Goal: Information Seeking & Learning: Check status

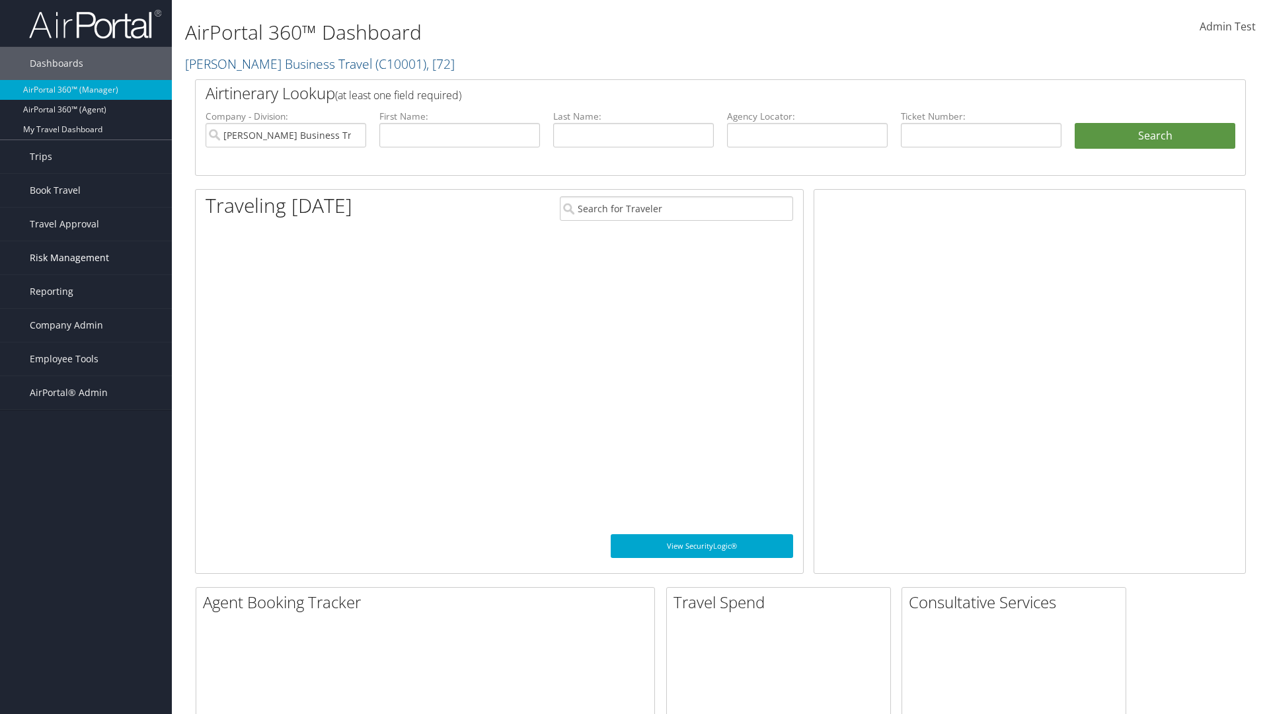
click at [86, 258] on span "Risk Management" at bounding box center [69, 257] width 79 height 33
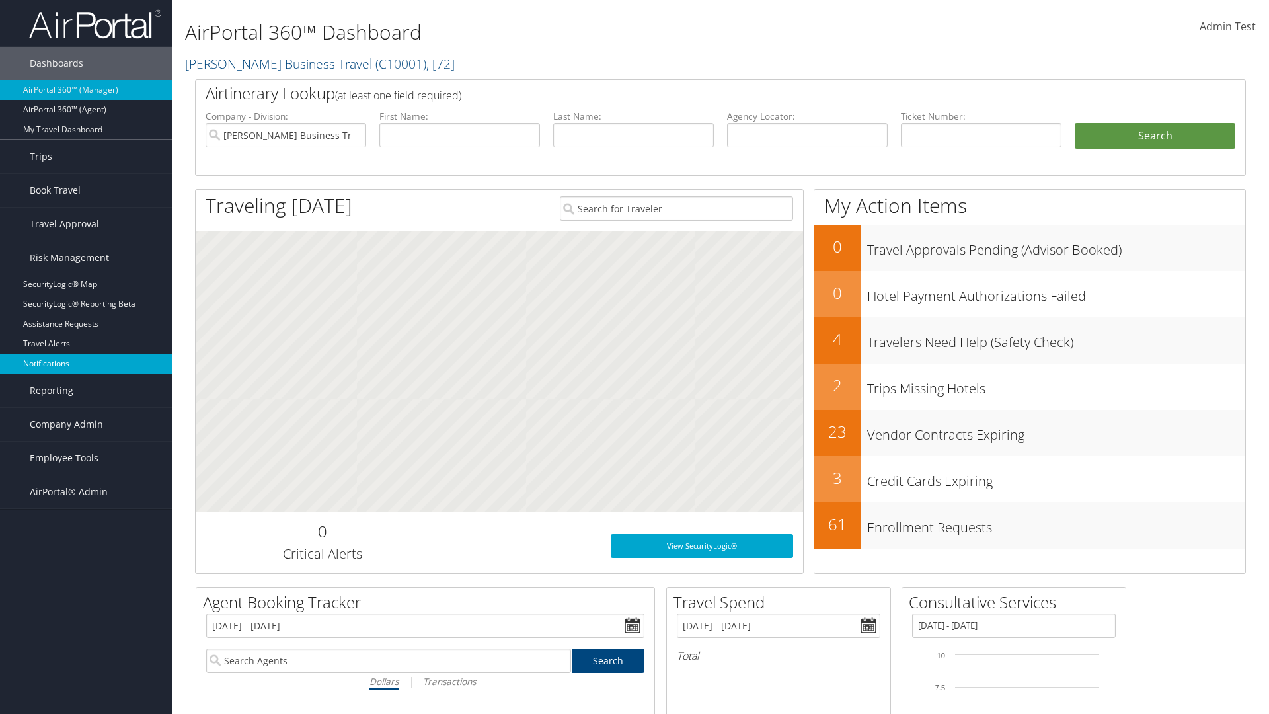
click at [86, 363] on link "Notifications" at bounding box center [86, 364] width 172 height 20
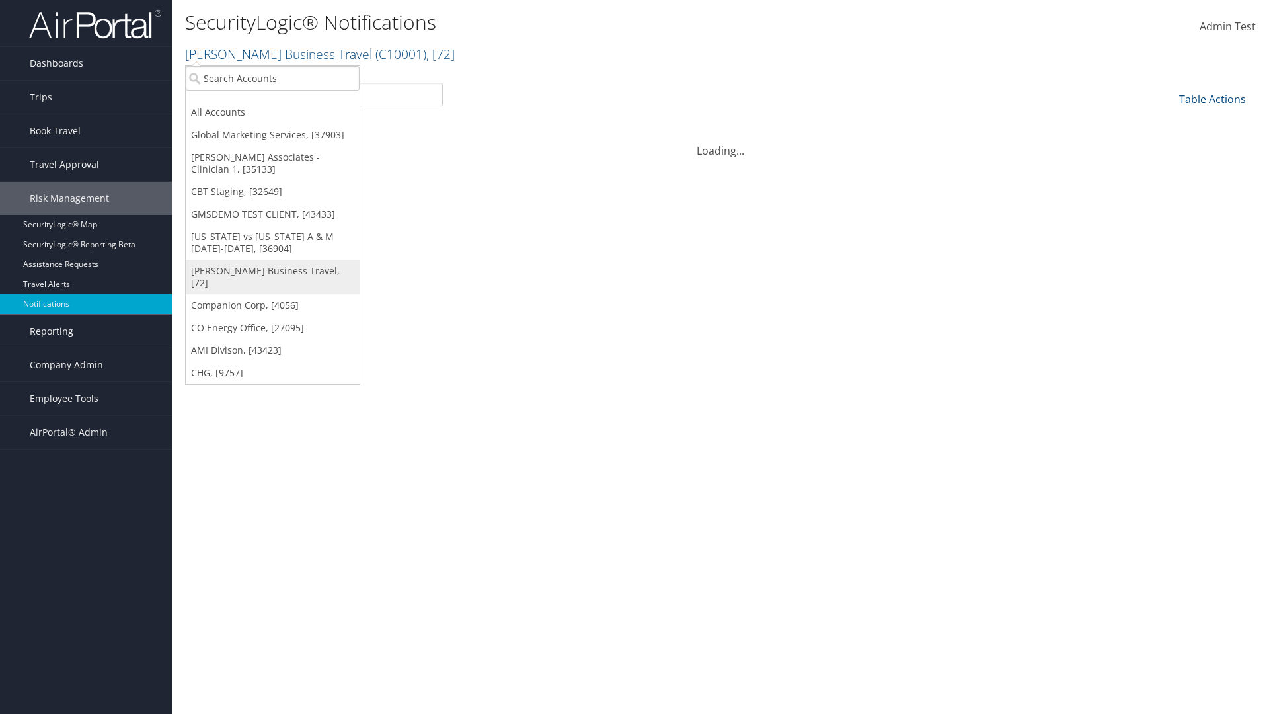
click at [272, 271] on link "[PERSON_NAME] Business Travel, [72]" at bounding box center [273, 277] width 174 height 34
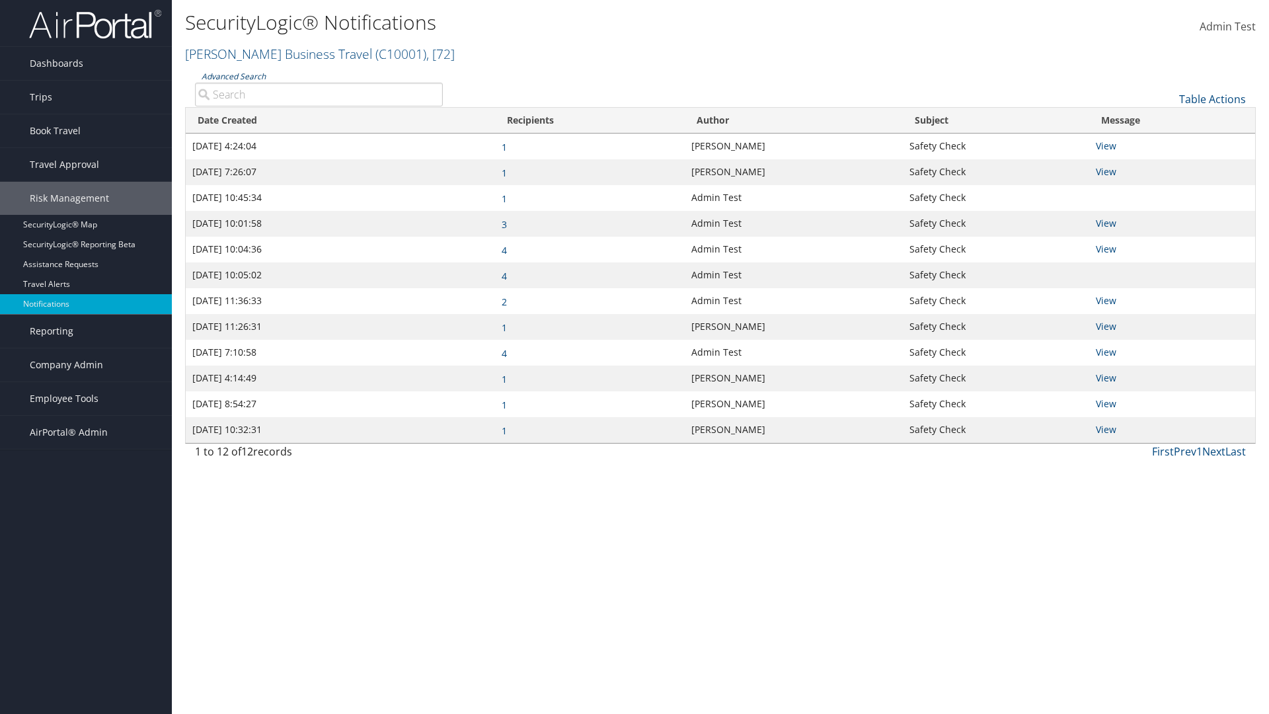
click at [233, 76] on link "Advanced Search" at bounding box center [234, 76] width 64 height 11
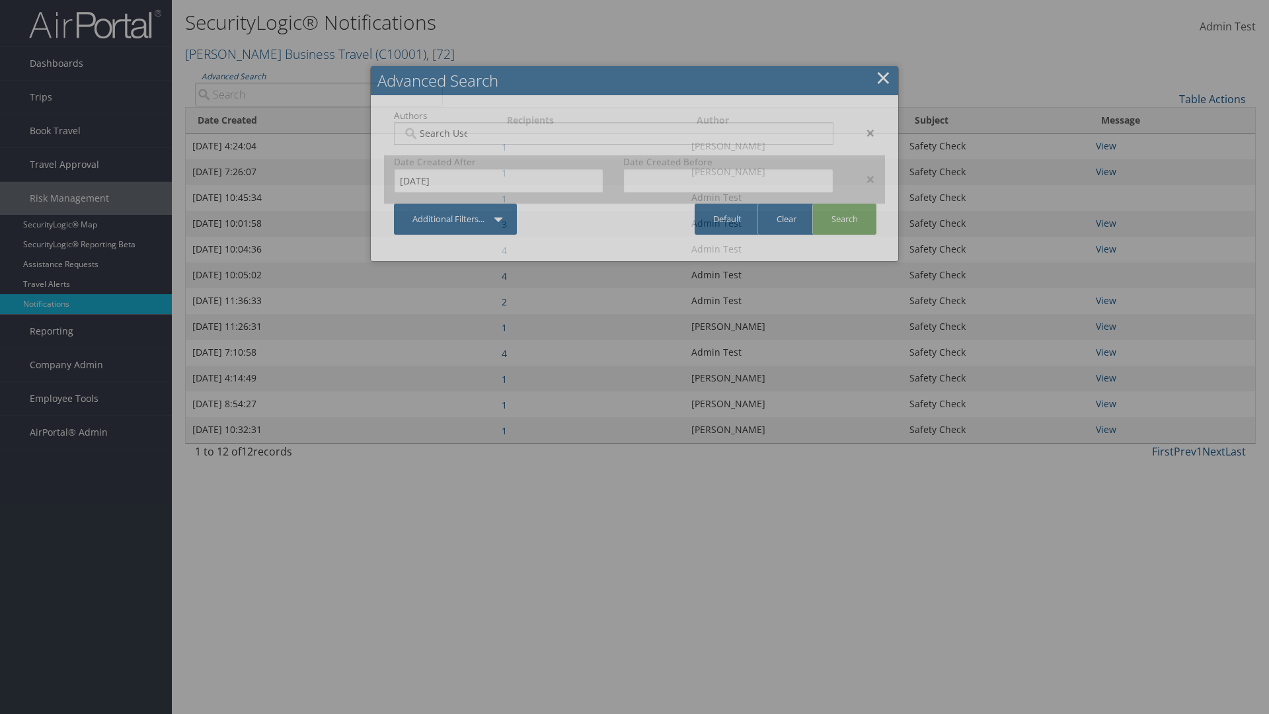
click at [864, 178] on div "×" at bounding box center [864, 179] width 42 height 16
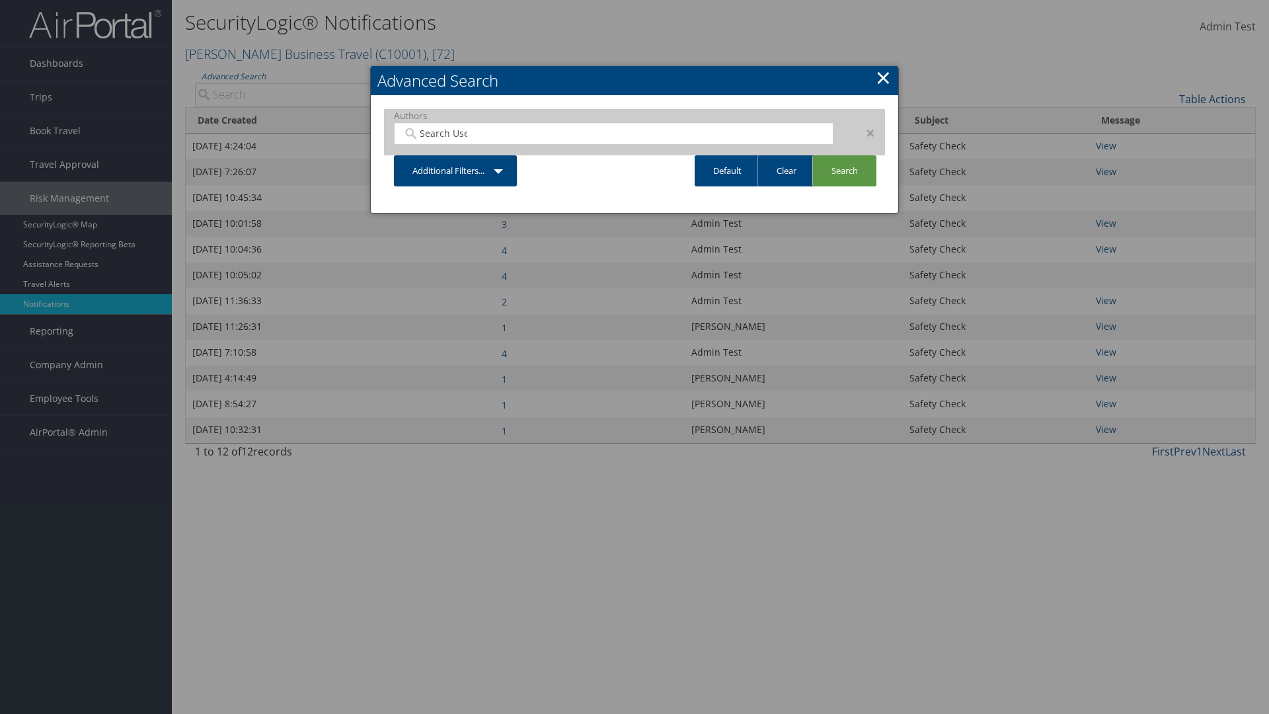
click at [864, 132] on div "×" at bounding box center [864, 133] width 42 height 16
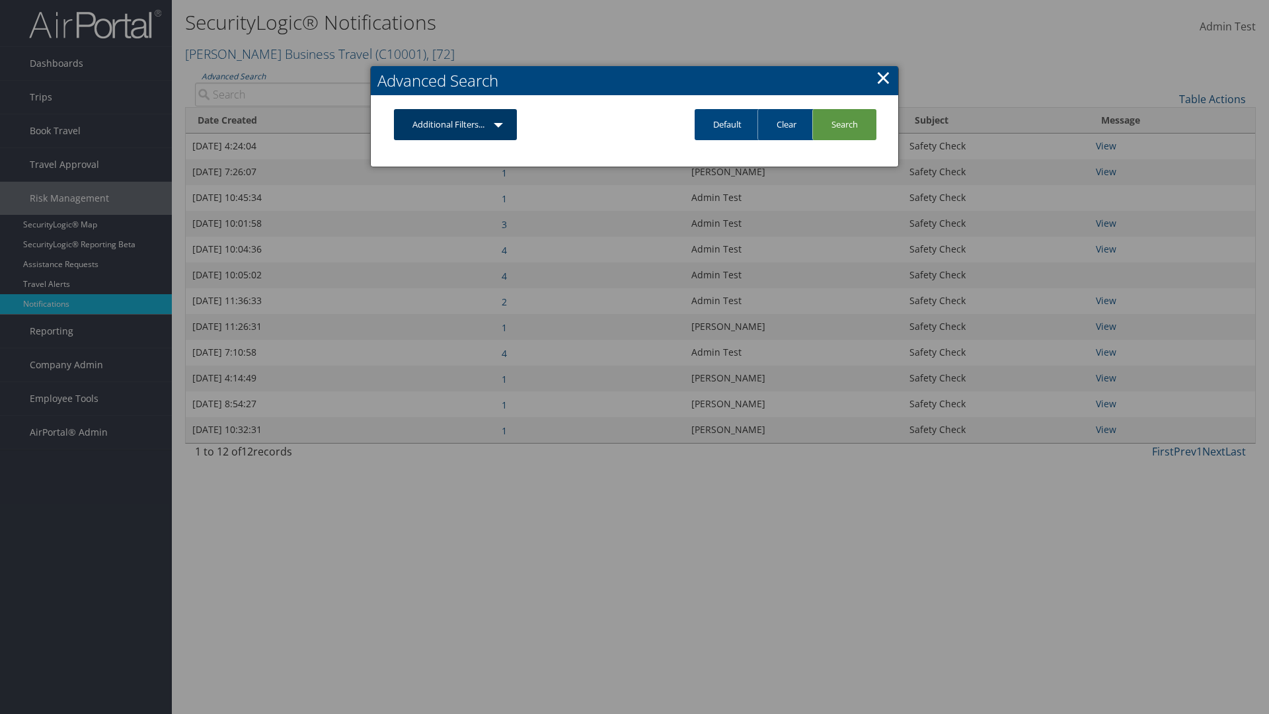
click at [455, 124] on link "Additional Filters..." at bounding box center [455, 124] width 123 height 31
click at [0, 0] on link "Author" at bounding box center [0, 0] width 0 height 0
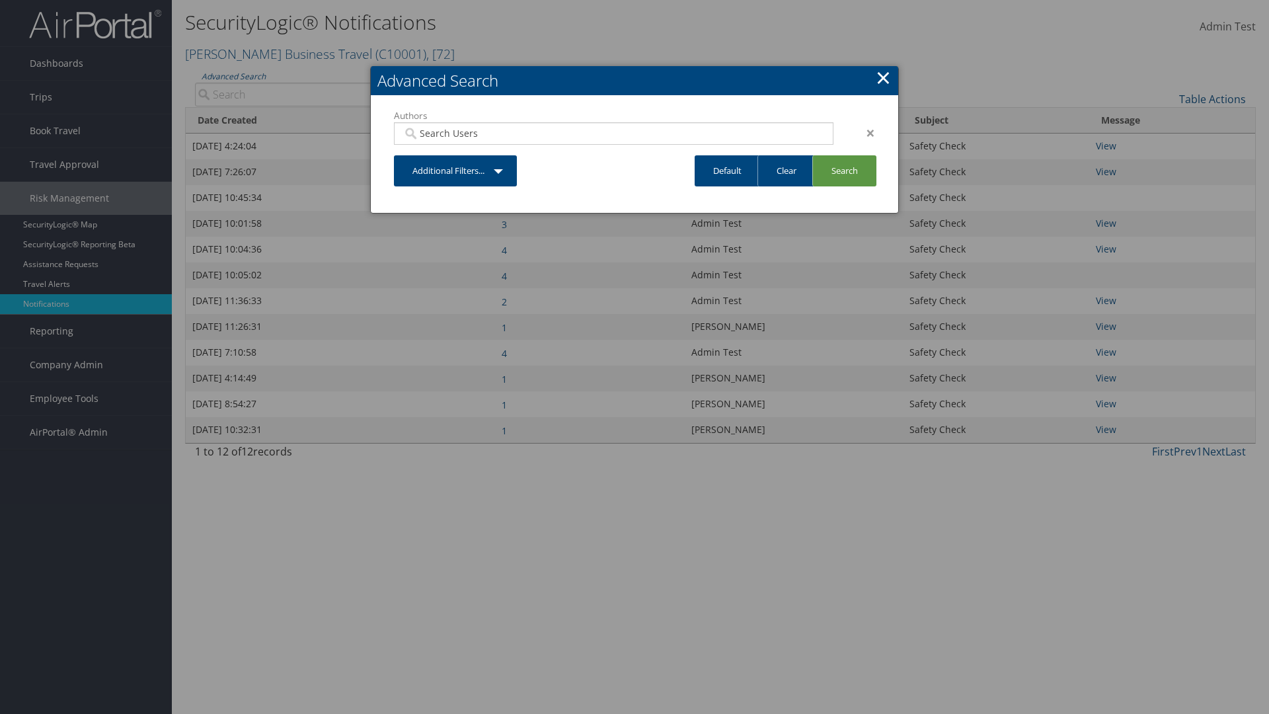
click at [455, 171] on link "Additional Filters..." at bounding box center [455, 170] width 123 height 31
click at [0, 0] on link "Date Created" at bounding box center [0, 0] width 0 height 0
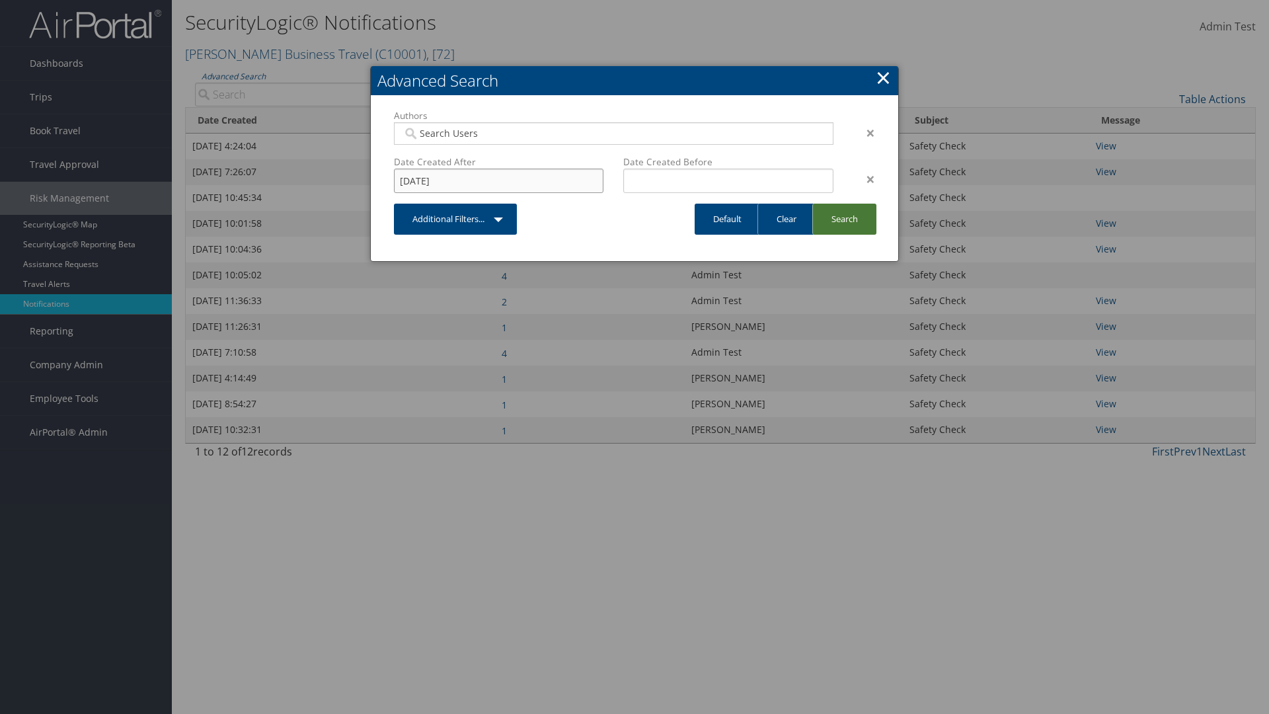
type input "8/11/2025"
click at [844, 219] on link "Search" at bounding box center [844, 219] width 64 height 31
